Goal: Navigation & Orientation: Understand site structure

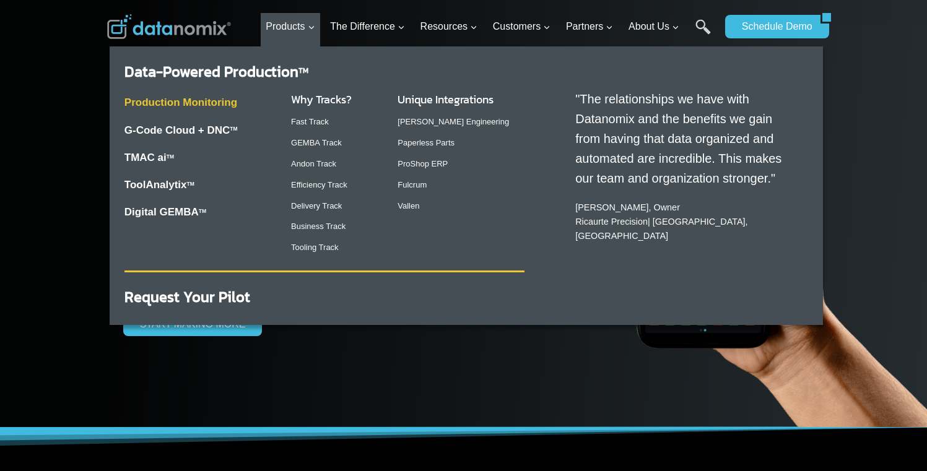
click at [210, 100] on link "Production Monitoring" at bounding box center [180, 103] width 113 height 12
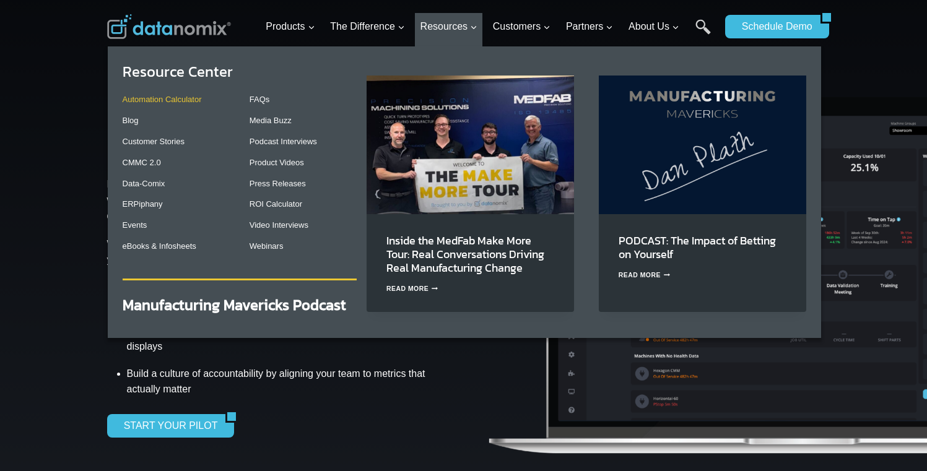
click at [147, 101] on link "Automation Calculator" at bounding box center [162, 99] width 79 height 9
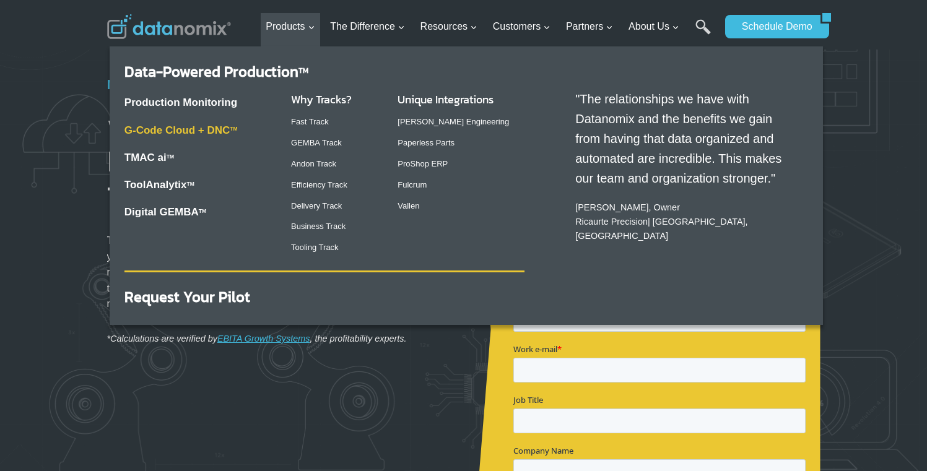
click at [167, 132] on link "G-Code Cloud + DNC TM" at bounding box center [180, 130] width 113 height 12
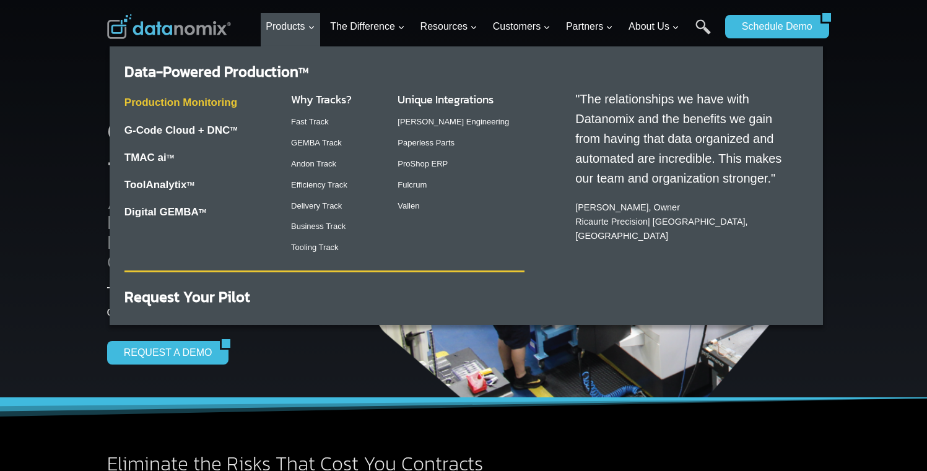
click at [187, 105] on link "Production Monitoring" at bounding box center [180, 103] width 113 height 12
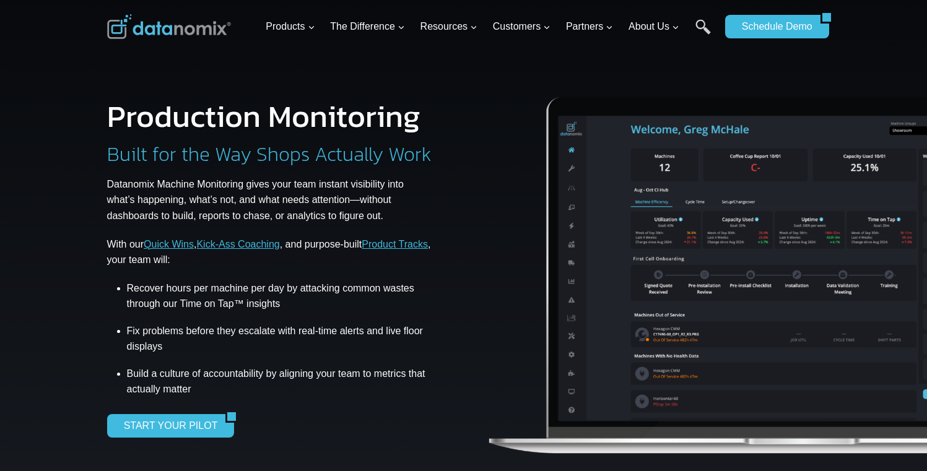
click at [200, 37] on img at bounding box center [169, 26] width 124 height 25
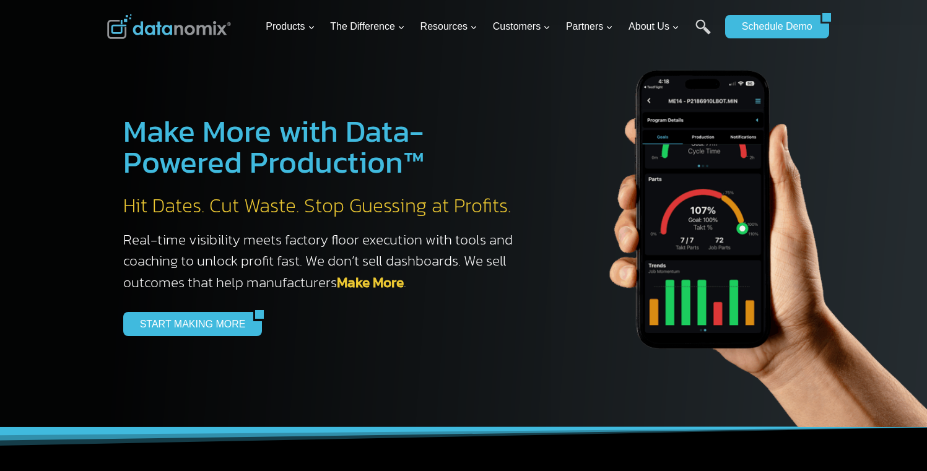
click at [17, 146] on div at bounding box center [463, 213] width 927 height 427
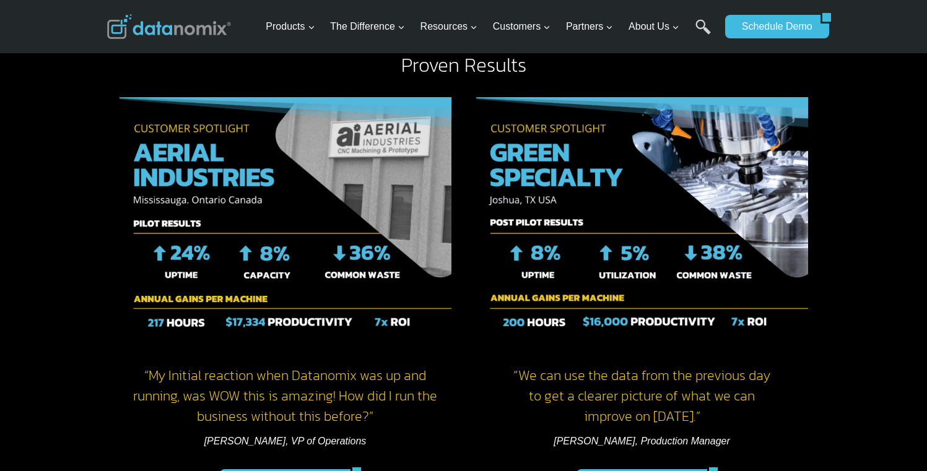
scroll to position [1601, 0]
